Goal: Task Accomplishment & Management: Manage account settings

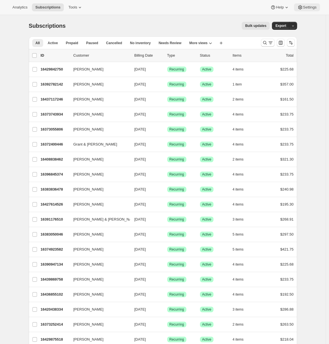
click at [307, 7] on span "Settings" at bounding box center [310, 7] width 14 height 5
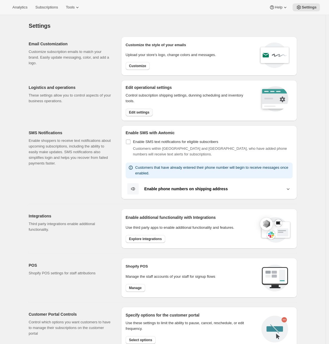
click at [135, 112] on span "Edit settings" at bounding box center [139, 112] width 20 height 5
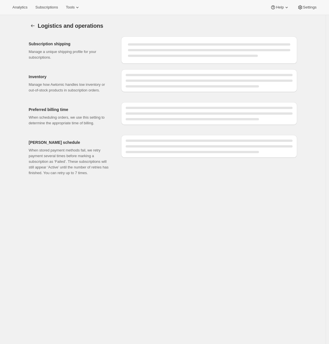
select select "DAY"
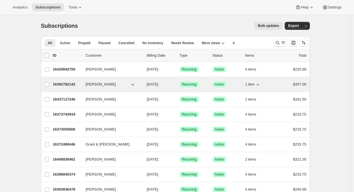
click at [62, 85] on p "16392782142" at bounding box center [67, 84] width 28 height 6
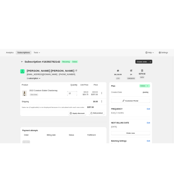
scroll to position [99, 0]
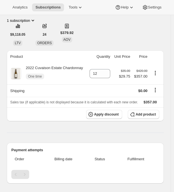
scroll to position [180, 0]
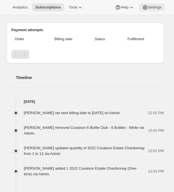
click at [148, 7] on span "Settings" at bounding box center [155, 7] width 14 height 5
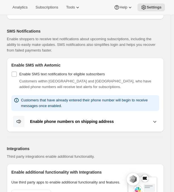
scroll to position [50, 0]
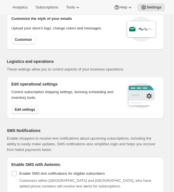
click at [27, 109] on span "Edit settings" at bounding box center [25, 109] width 20 height 5
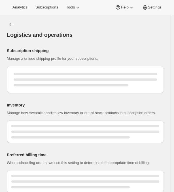
select select "DAY"
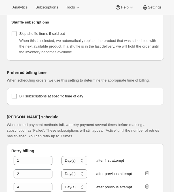
scroll to position [372, 0]
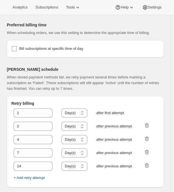
click at [12, 50] on input "Bill subscriptions at specific time of day" at bounding box center [14, 48] width 5 height 5
checkbox input "true"
select select "08:00"
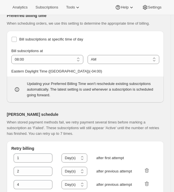
checkbox input "false"
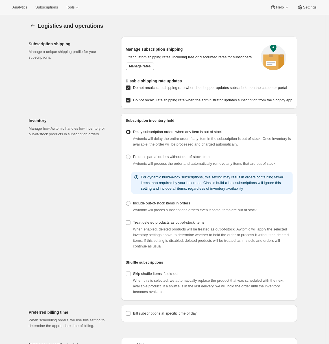
select select "DAY"
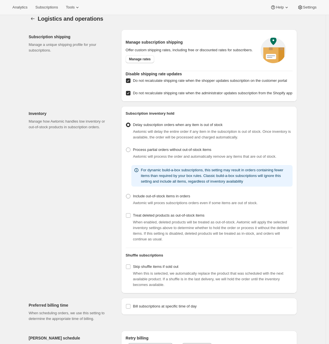
scroll to position [50, 0]
